Goal: Find specific page/section

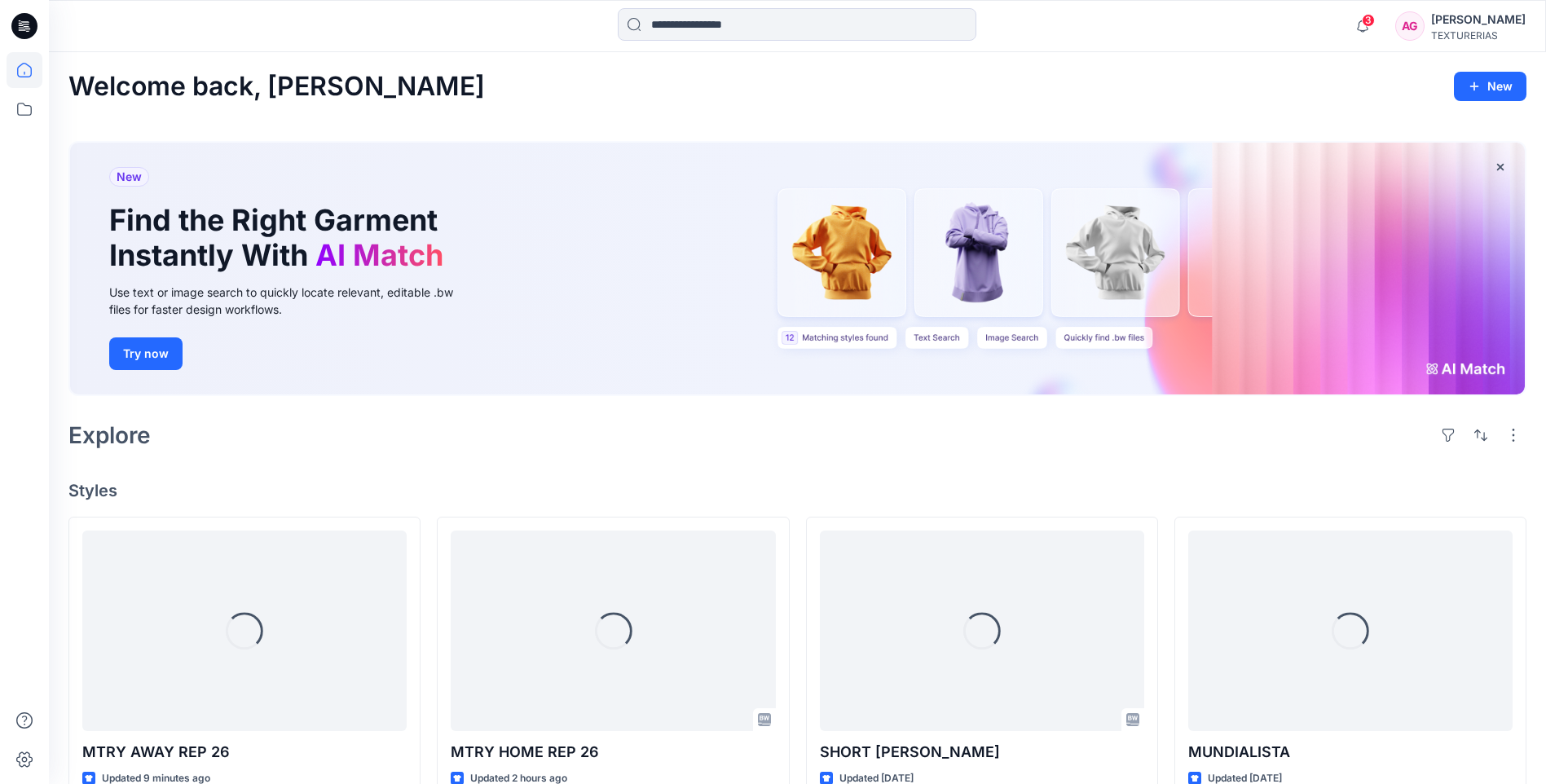
scroll to position [36, 0]
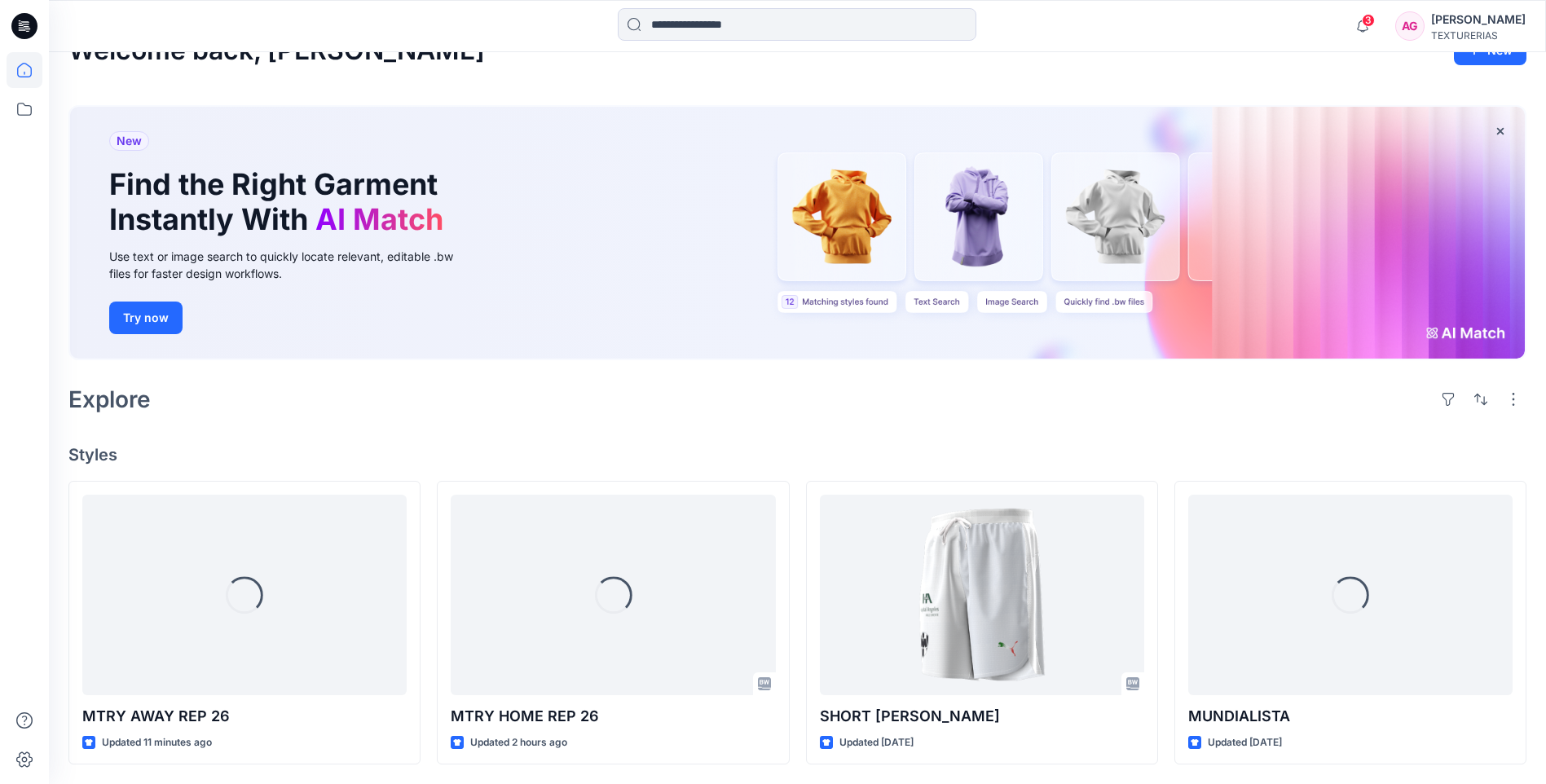
drag, startPoint x: 361, startPoint y: 440, endPoint x: 350, endPoint y: 436, distance: 11.7
click at [359, 440] on div "Welcome back, [PERSON_NAME] New New Find the Right Garment Instantly With AI Ma…" at bounding box center [797, 400] width 1497 height 767
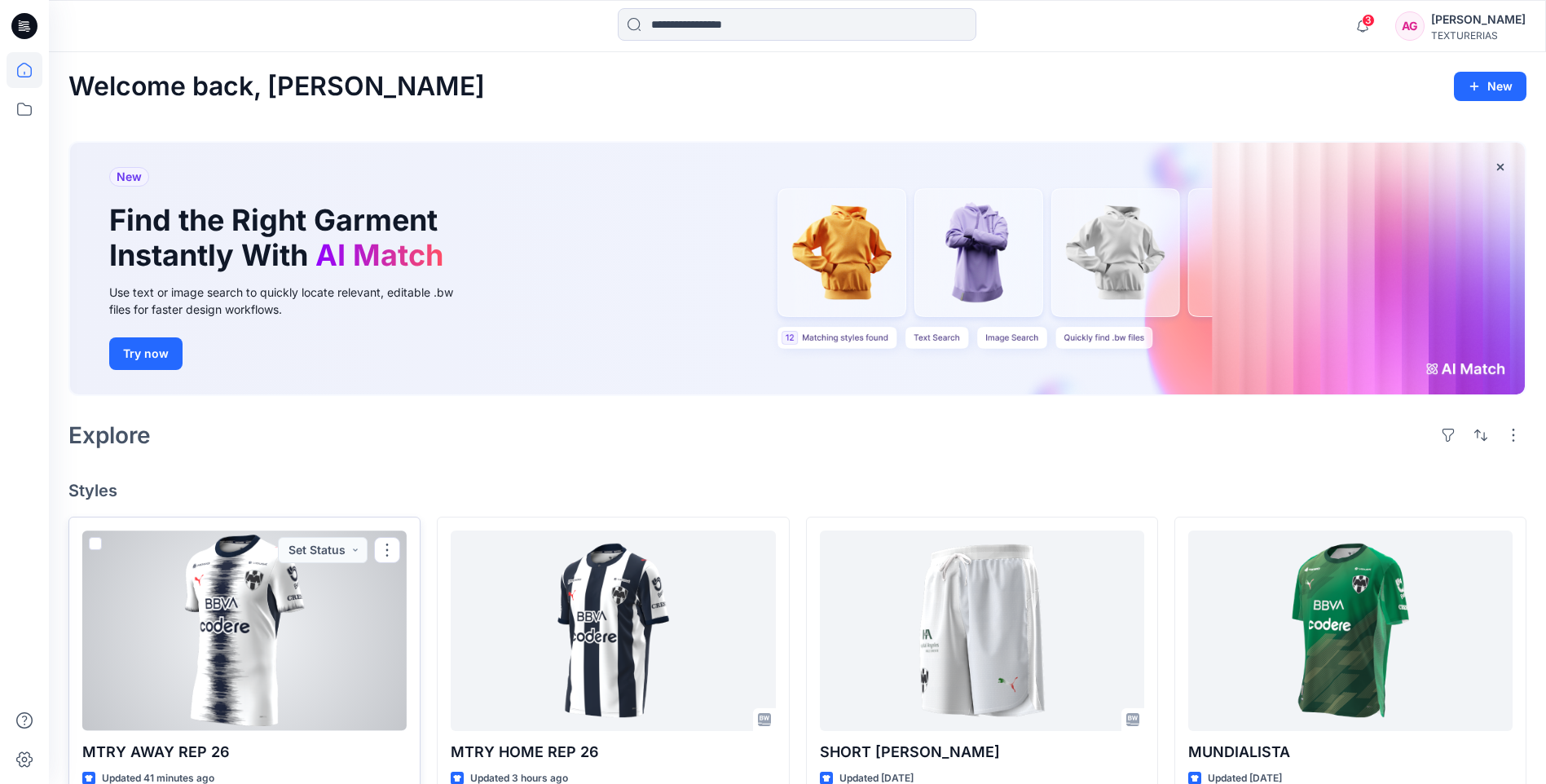
click at [308, 651] on div at bounding box center [244, 630] width 324 height 199
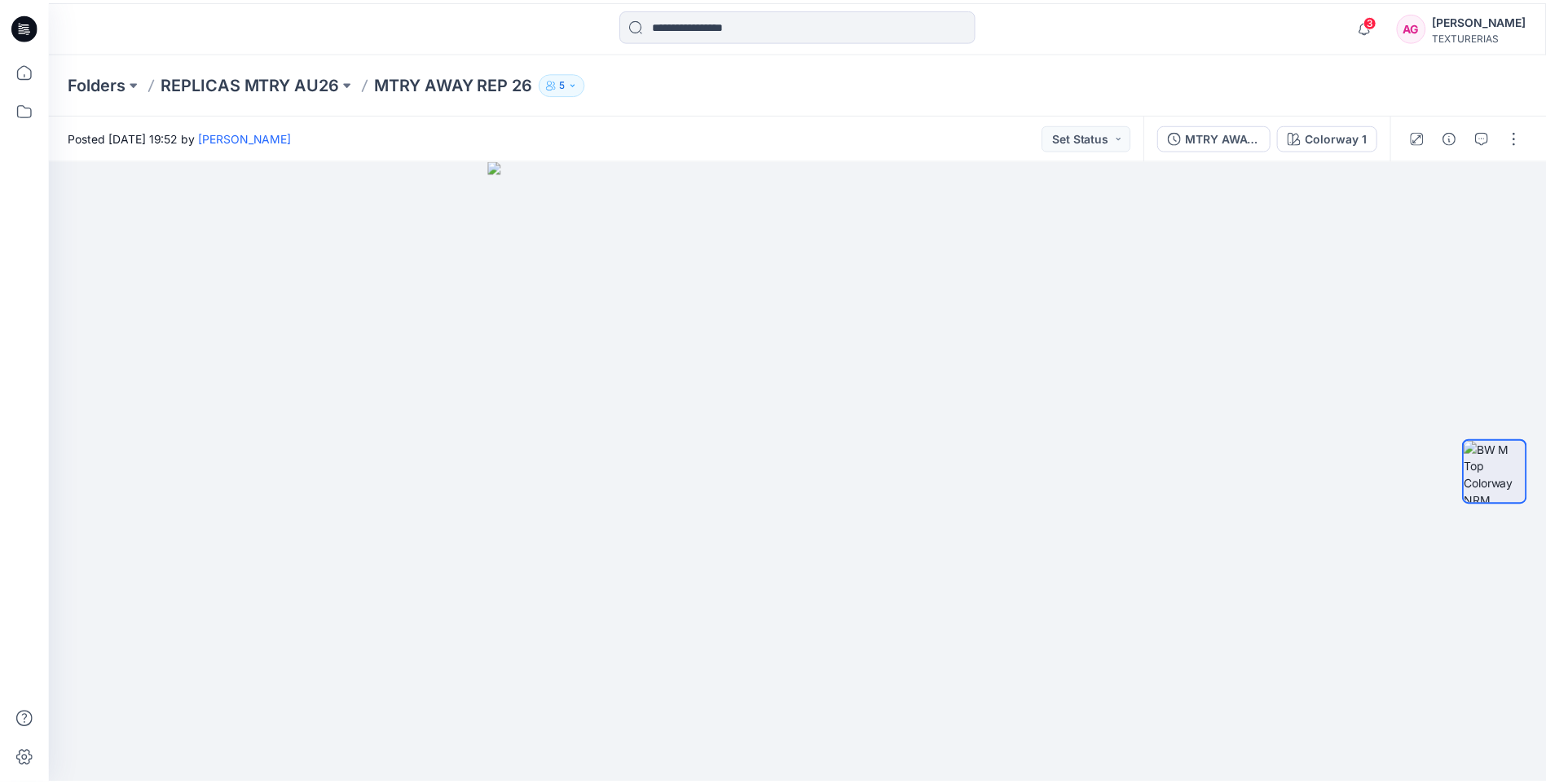
scroll to position [36, 0]
